Goal: Find specific page/section: Find specific page/section

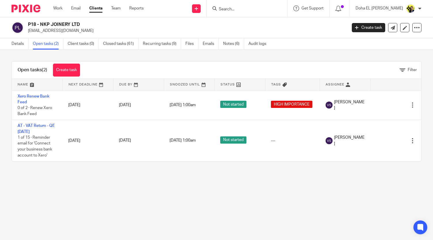
click at [255, 8] on input "Search" at bounding box center [244, 9] width 52 height 5
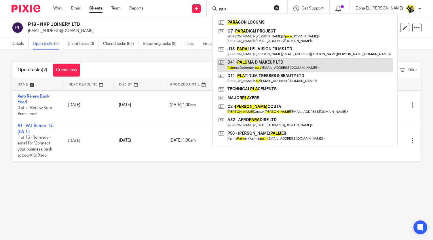
type input "pala"
click at [270, 68] on link at bounding box center [305, 64] width 176 height 13
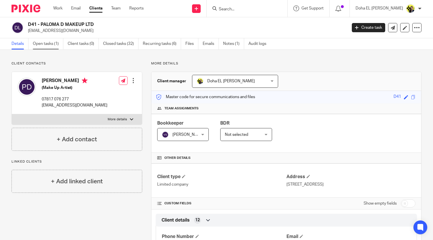
click at [45, 49] on link "Open tasks (1)" at bounding box center [48, 43] width 31 height 11
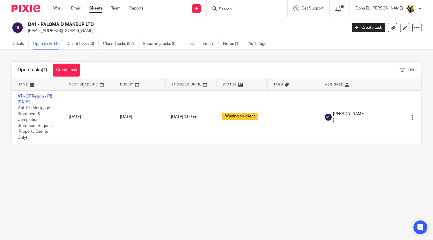
click at [11, 44] on div "Details Open tasks (1) Client tasks (0) Closed tasks (32) Recurring tasks (6) F…" at bounding box center [140, 43] width 281 height 11
click at [14, 45] on link "Details" at bounding box center [20, 43] width 17 height 11
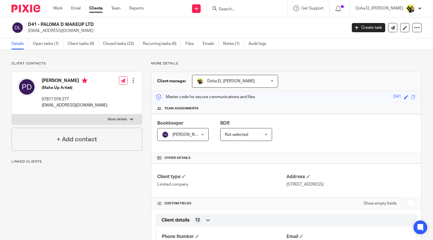
click at [235, 44] on link "Notes (1)" at bounding box center [233, 43] width 21 height 11
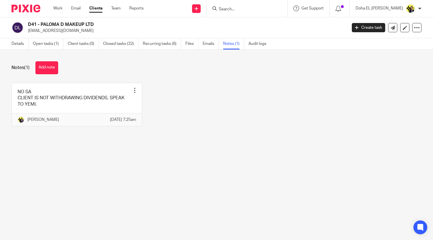
click at [156, 181] on main "D41 - PALOMA D MAKEUP LTD [EMAIL_ADDRESS][DOMAIN_NAME] Create task Update from …" at bounding box center [216, 120] width 433 height 240
click at [217, 176] on main "D41 - PALOMA D MAKEUP LTD [EMAIL_ADDRESS][DOMAIN_NAME] Create task Update from …" at bounding box center [216, 120] width 433 height 240
